Goal: Task Accomplishment & Management: Manage account settings

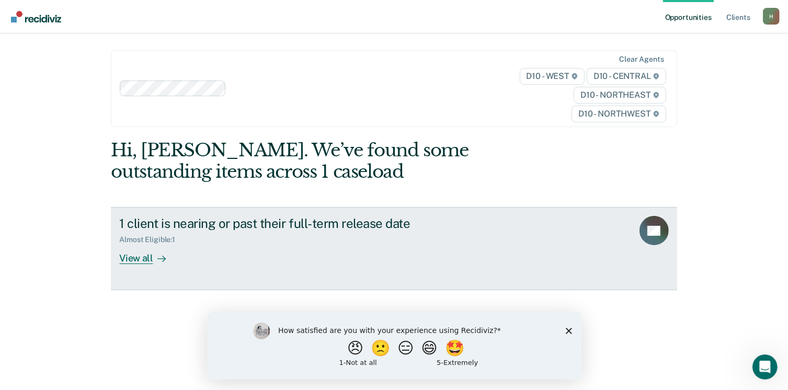
click at [140, 260] on div "View all" at bounding box center [148, 254] width 59 height 20
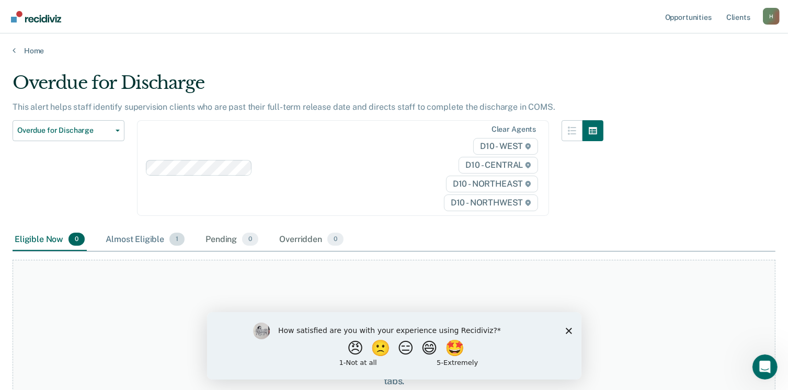
click at [148, 238] on div "Almost Eligible 1" at bounding box center [145, 239] width 83 height 23
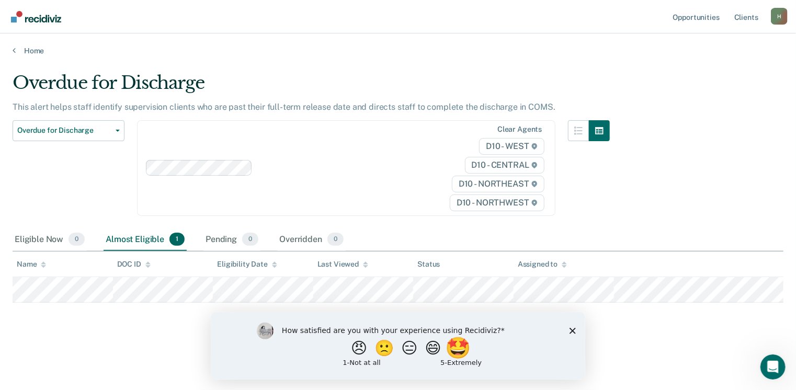
click at [467, 355] on button "🤩" at bounding box center [458, 347] width 28 height 21
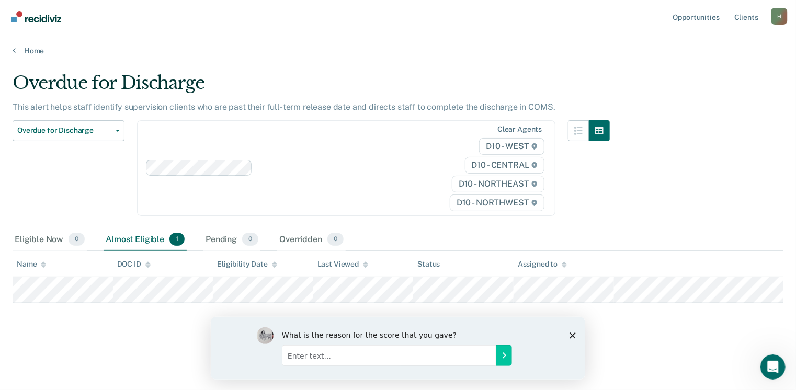
click at [467, 356] on div "What is the reason for the score that you gave?" at bounding box center [397, 348] width 282 height 42
click at [309, 359] on input "Enter text..." at bounding box center [388, 355] width 214 height 21
type input "Correct Information"
click at [503, 357] on icon "Submit your response" at bounding box center [503, 355] width 3 height 5
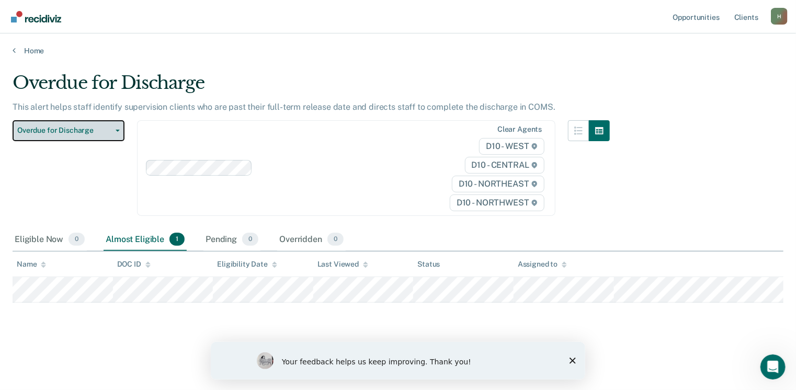
click at [75, 133] on span "Overdue for Discharge" at bounding box center [64, 130] width 94 height 9
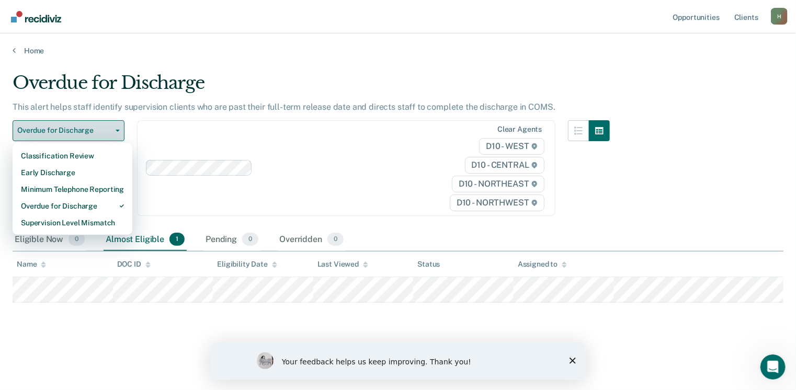
click at [75, 133] on span "Overdue for Discharge" at bounding box center [64, 130] width 94 height 9
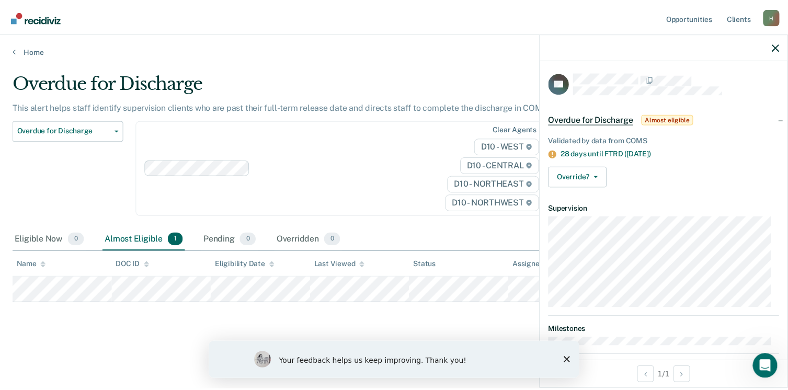
scroll to position [13, 0]
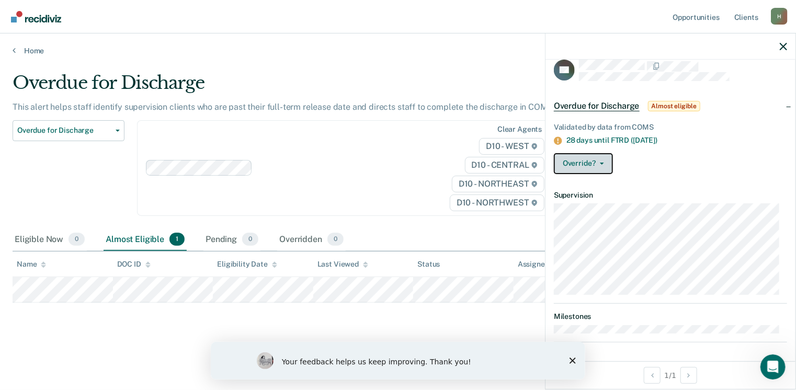
click at [598, 159] on button "Override?" at bounding box center [583, 163] width 59 height 21
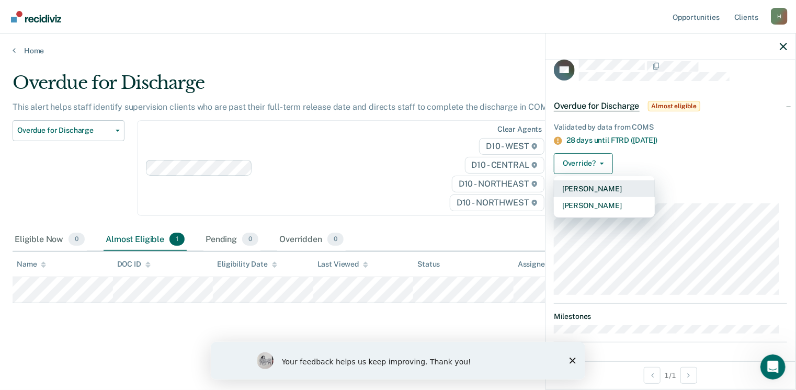
click at [591, 187] on button "[PERSON_NAME]" at bounding box center [604, 188] width 101 height 17
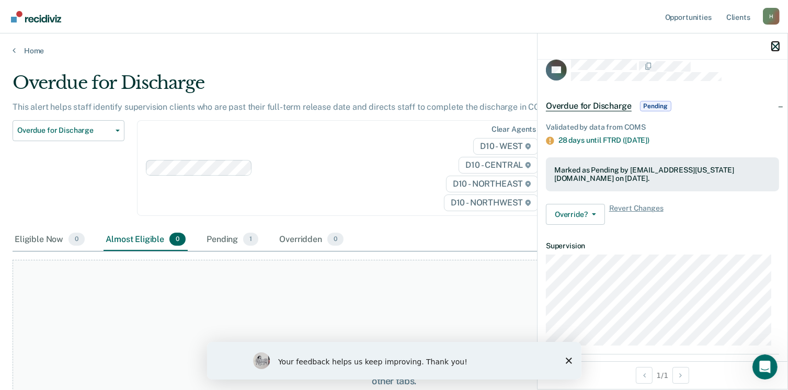
click at [776, 50] on icon "button" at bounding box center [775, 46] width 7 height 7
